Goal: Use online tool/utility: Use online tool/utility

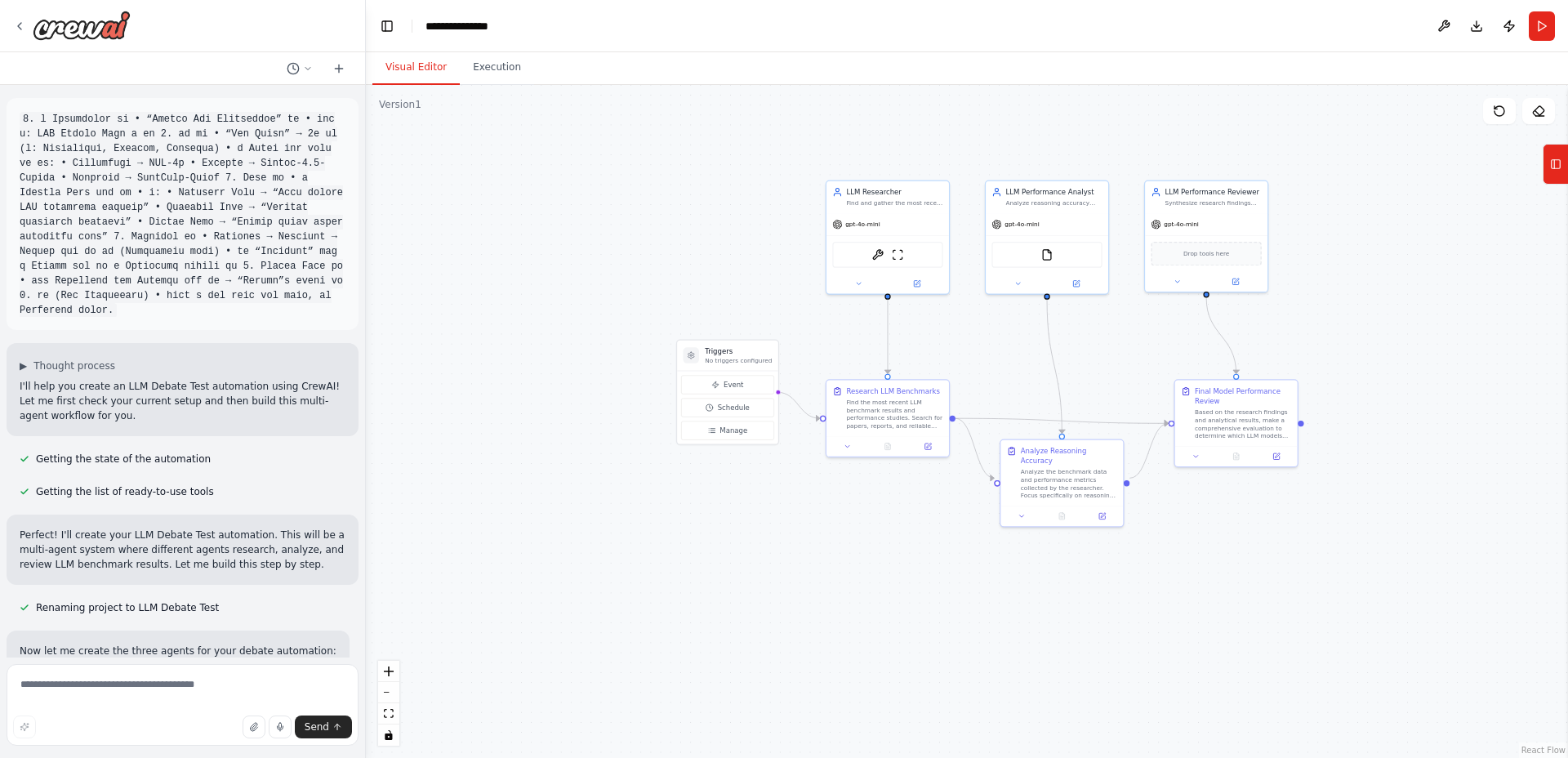
drag, startPoint x: 598, startPoint y: 531, endPoint x: 725, endPoint y: 505, distance: 129.6
click at [725, 505] on div ".deletable-edge-delete-btn { width: 20px; height: 20px; border: 0px solid #ffff…" at bounding box center [967, 421] width 1202 height 673
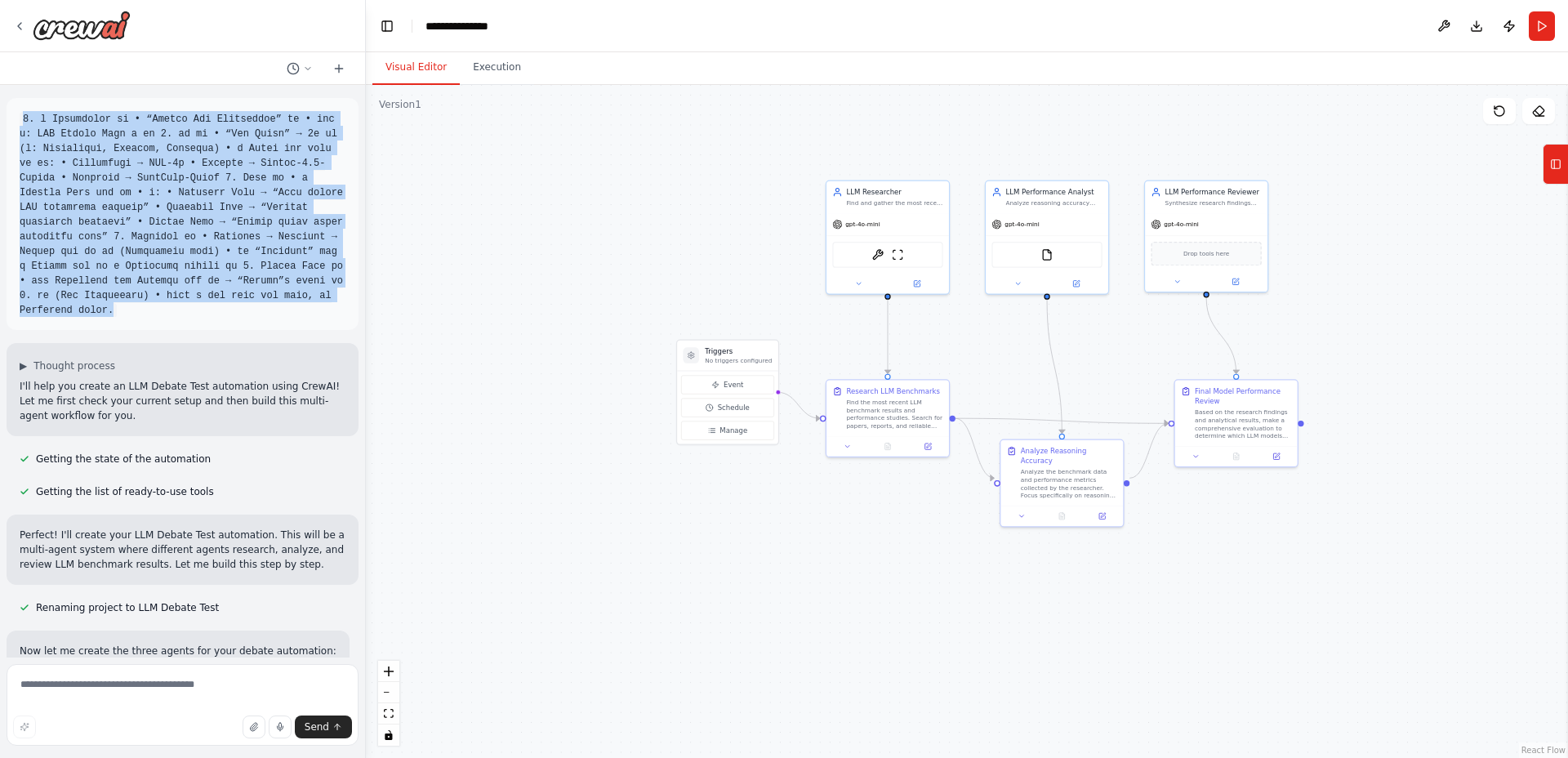
drag, startPoint x: 136, startPoint y: 331, endPoint x: 29, endPoint y: 108, distance: 247.3
click at [29, 108] on div at bounding box center [183, 214] width 352 height 232
click at [151, 213] on code at bounding box center [182, 215] width 324 height 206
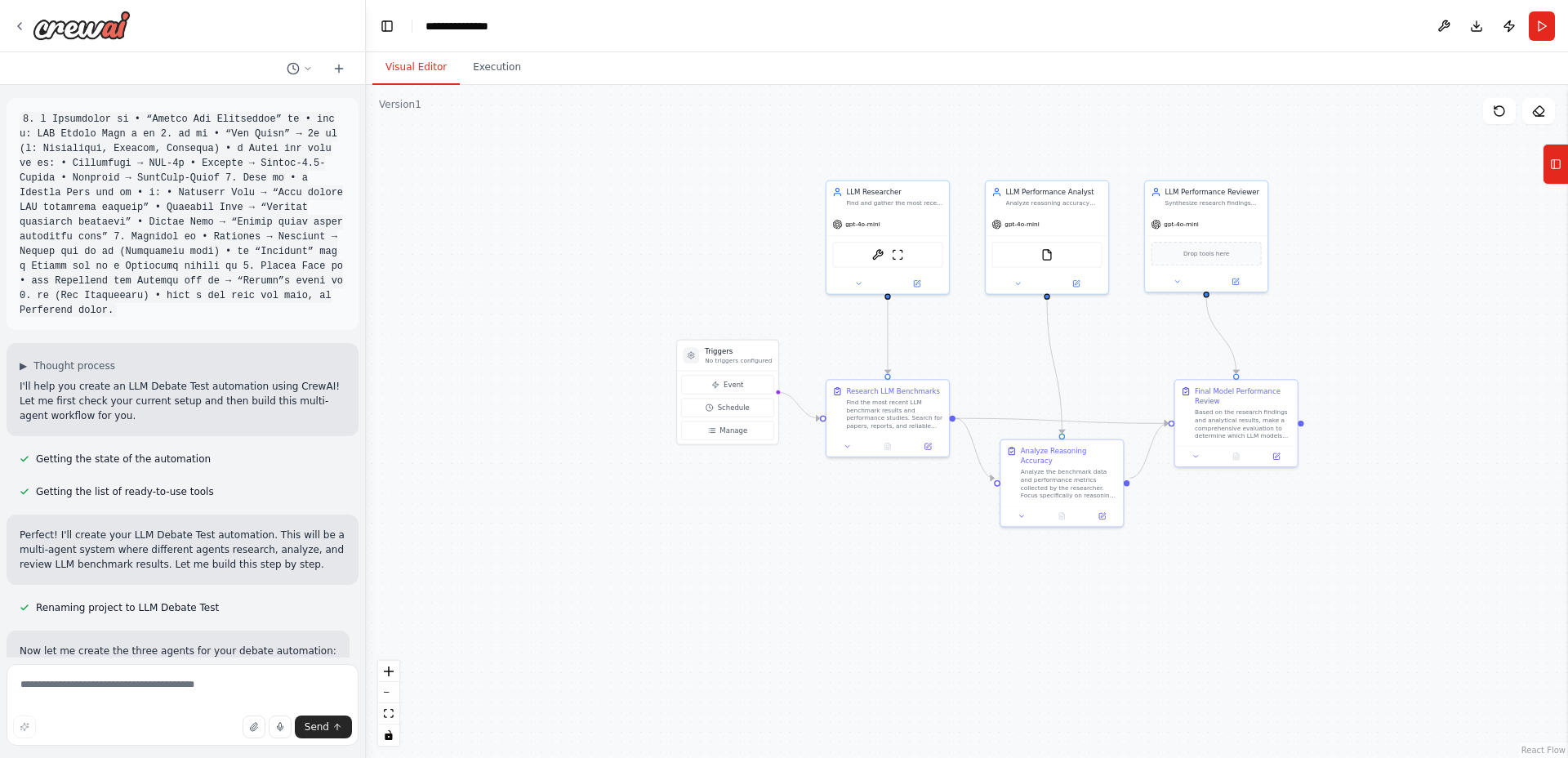
click at [622, 408] on div ".deletable-edge-delete-btn { width: 20px; height: 20px; border: 0px solid #ffff…" at bounding box center [967, 421] width 1202 height 673
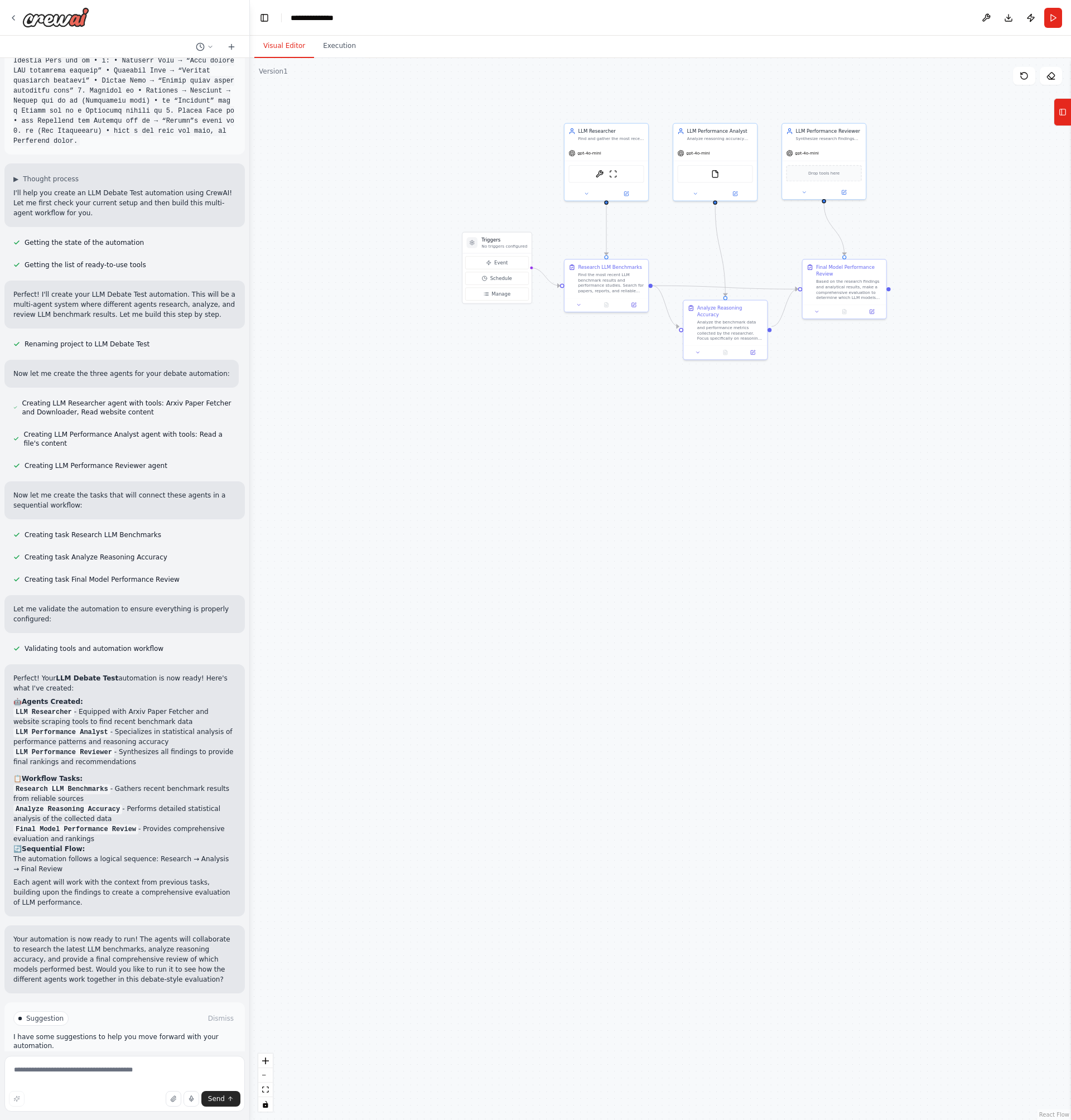
scroll to position [122, 0]
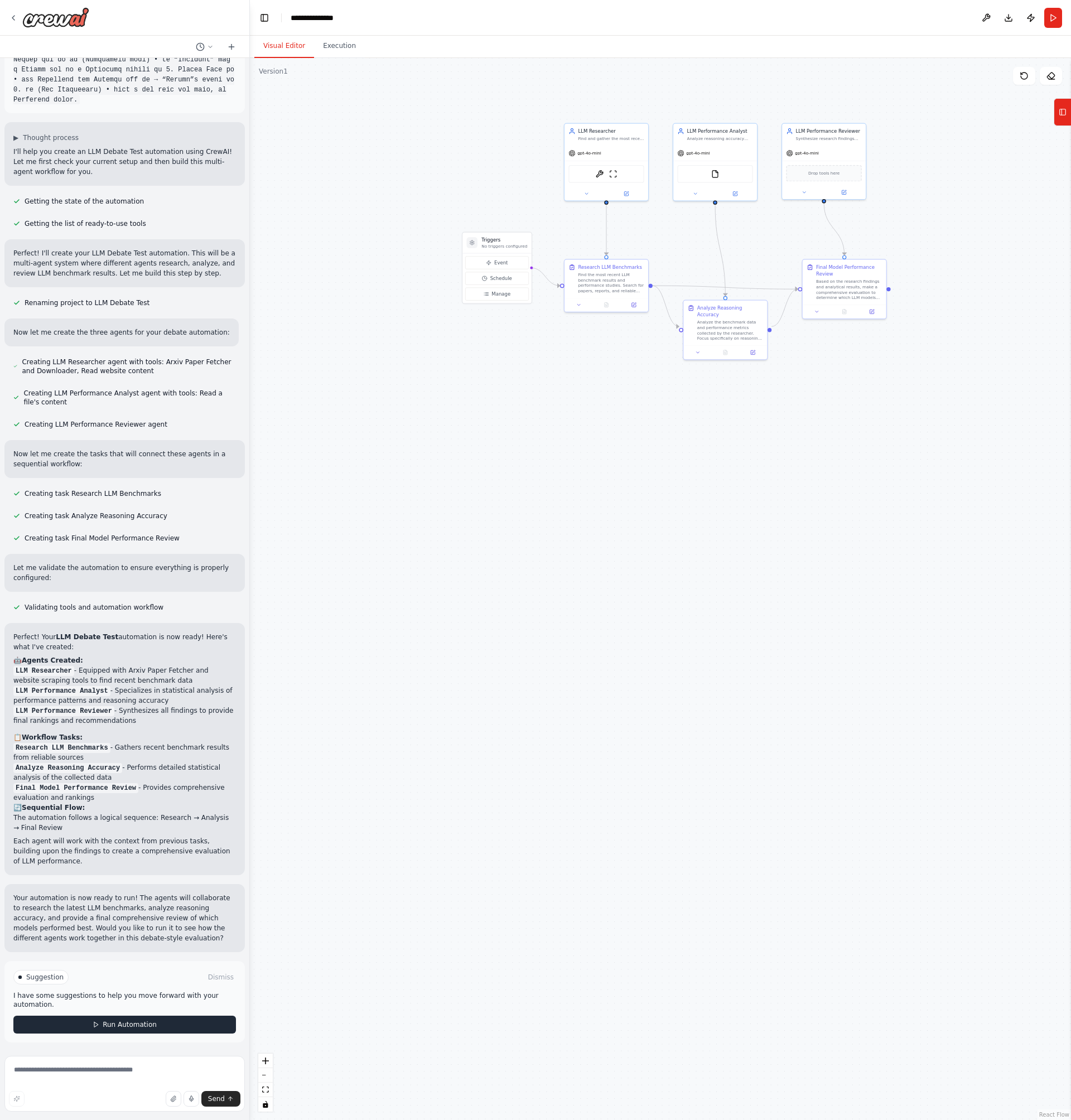
click at [121, 517] on span "Run Automation" at bounding box center [130, 1025] width 54 height 9
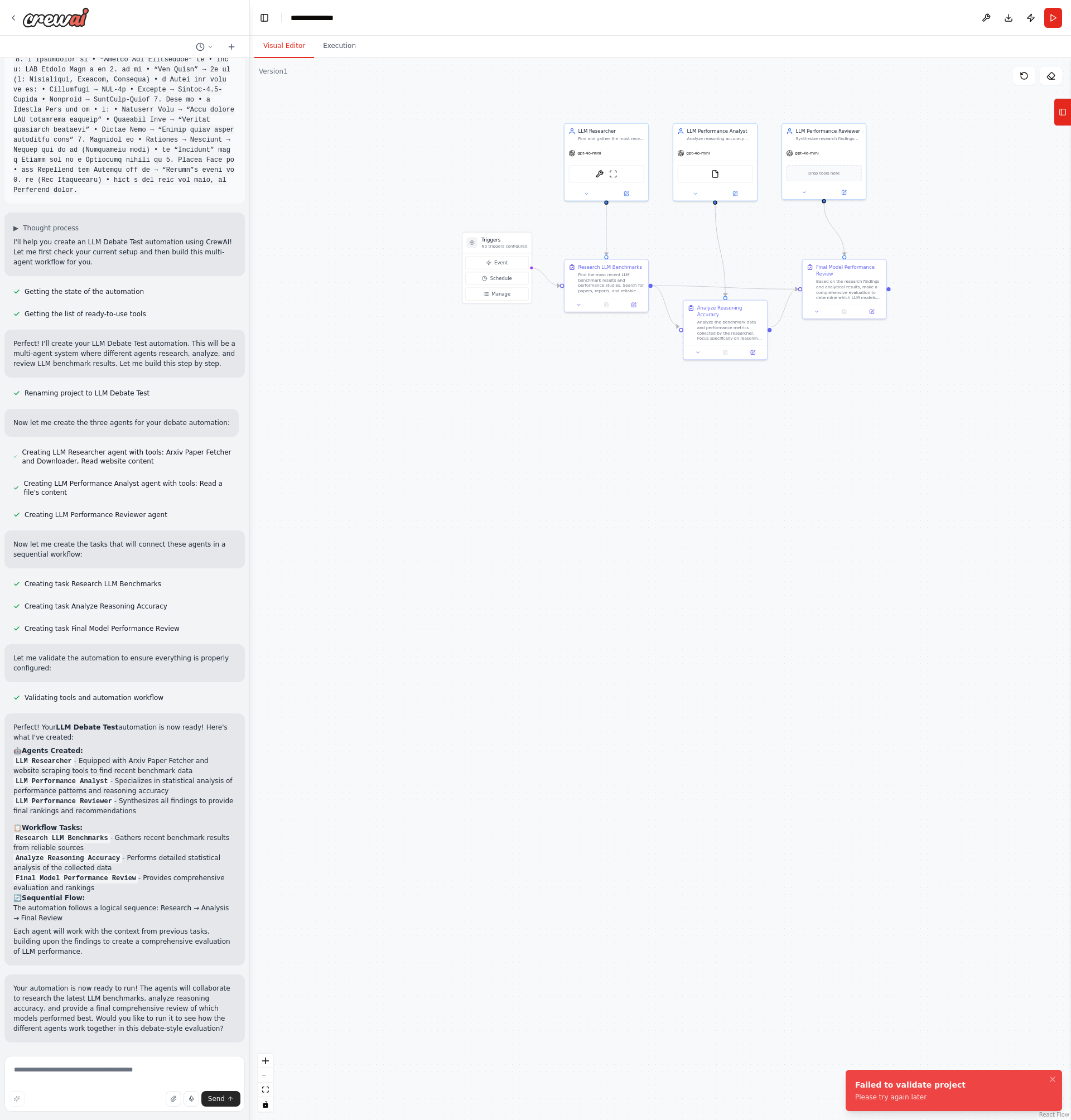
click at [667, 517] on div ".deletable-edge-delete-btn { width: 20px; height: 20px; border: 0px solid #ffff…" at bounding box center [660, 589] width 821 height 1062
